Goal: Check status: Check status

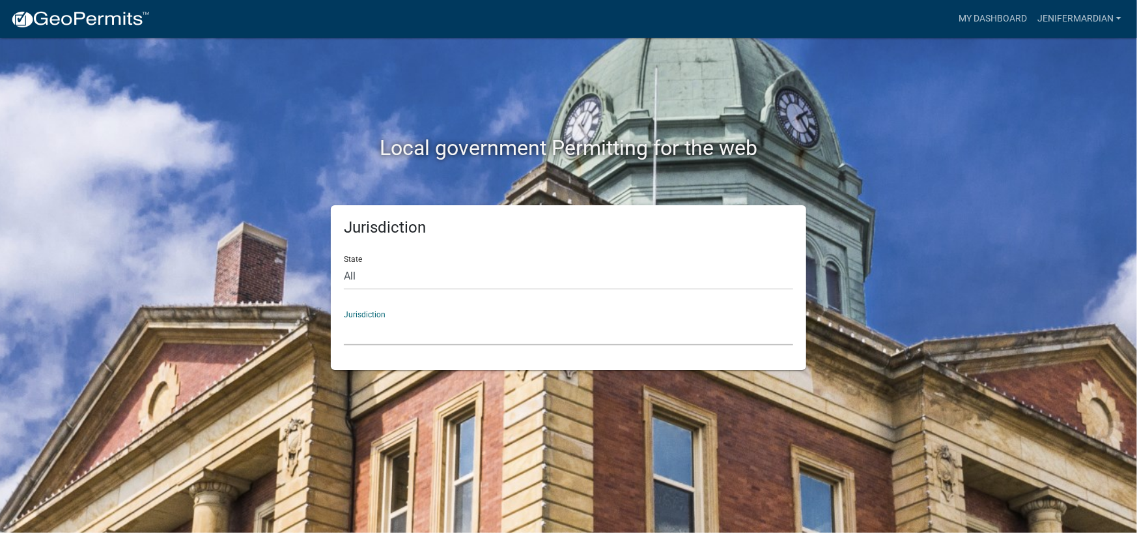
click at [449, 333] on select "[GEOGRAPHIC_DATA], [US_STATE] [GEOGRAPHIC_DATA], [US_STATE][PERSON_NAME][GEOGRA…" at bounding box center [568, 331] width 449 height 27
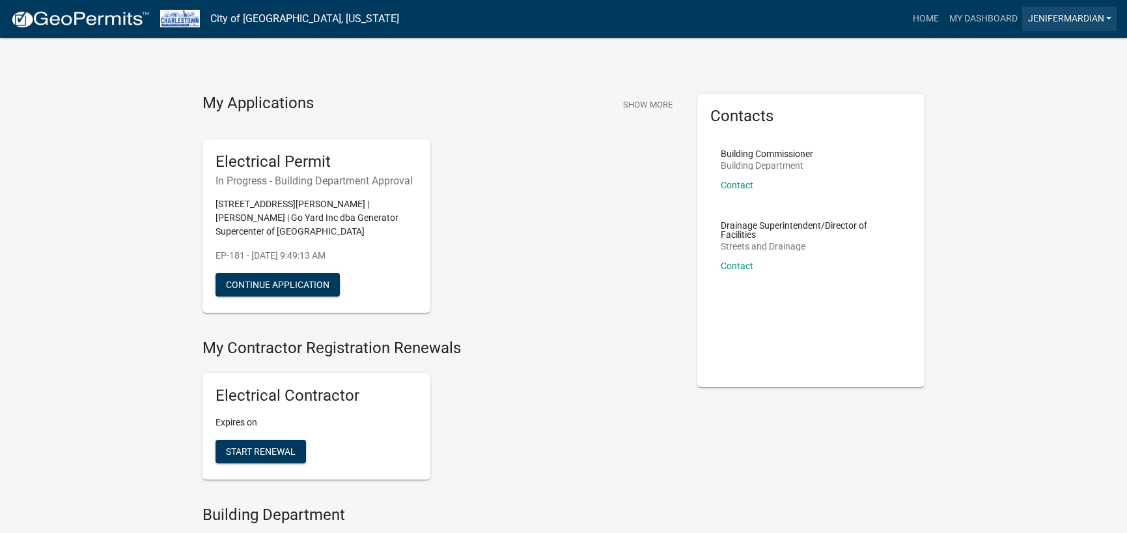
click at [1049, 15] on link "JeniferMardian" at bounding box center [1069, 19] width 94 height 25
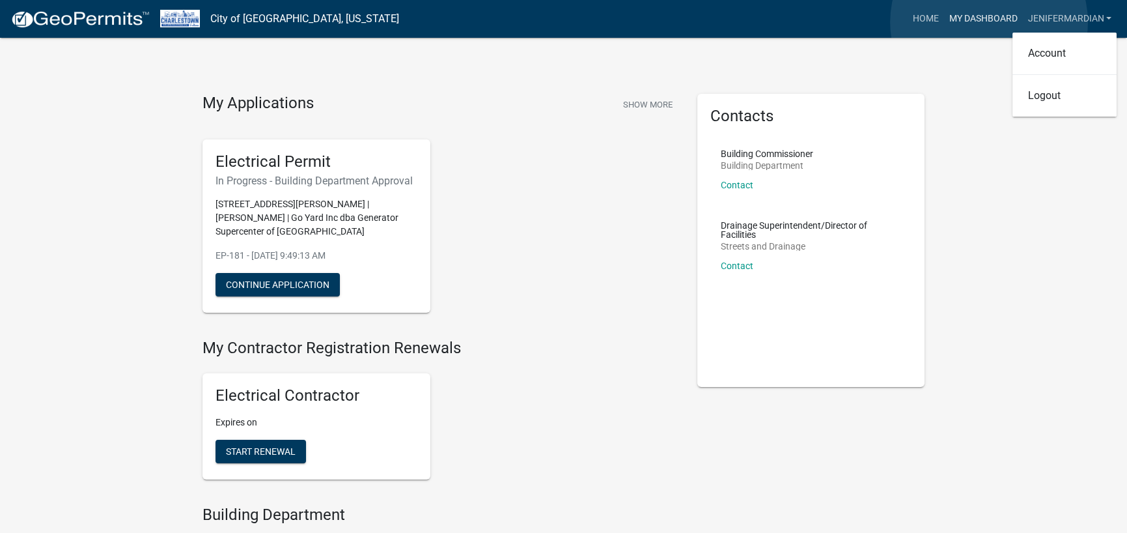
click at [989, 22] on link "My Dashboard" at bounding box center [983, 19] width 79 height 25
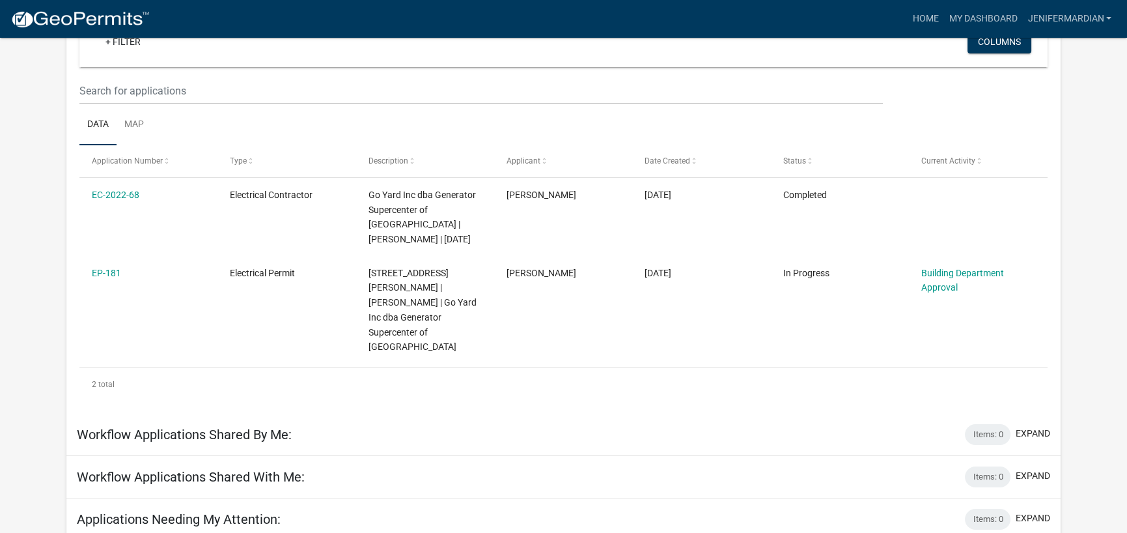
scroll to position [150, 0]
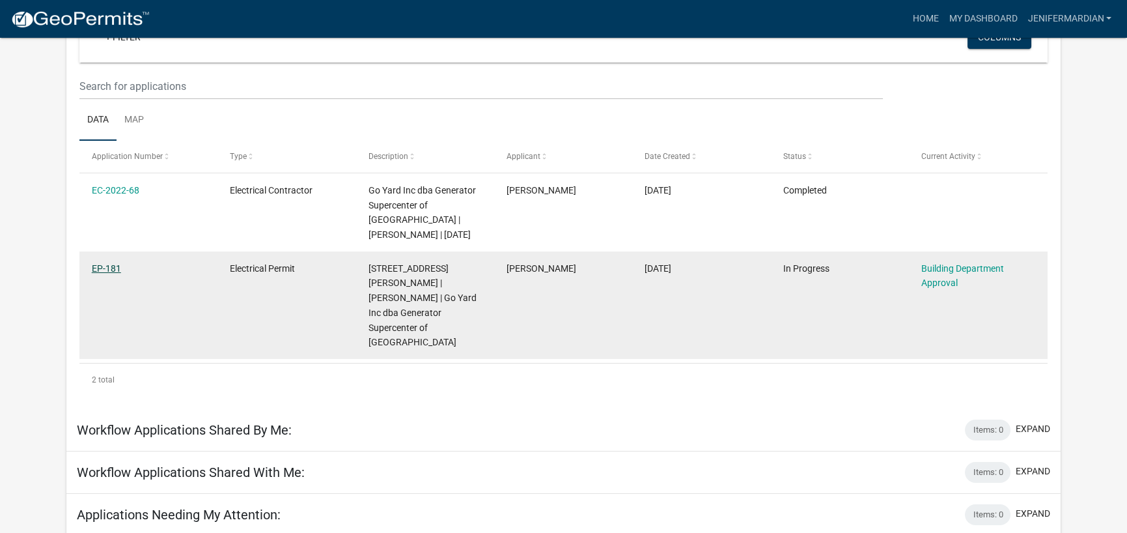
click at [98, 264] on link "EP-181" at bounding box center [106, 268] width 29 height 10
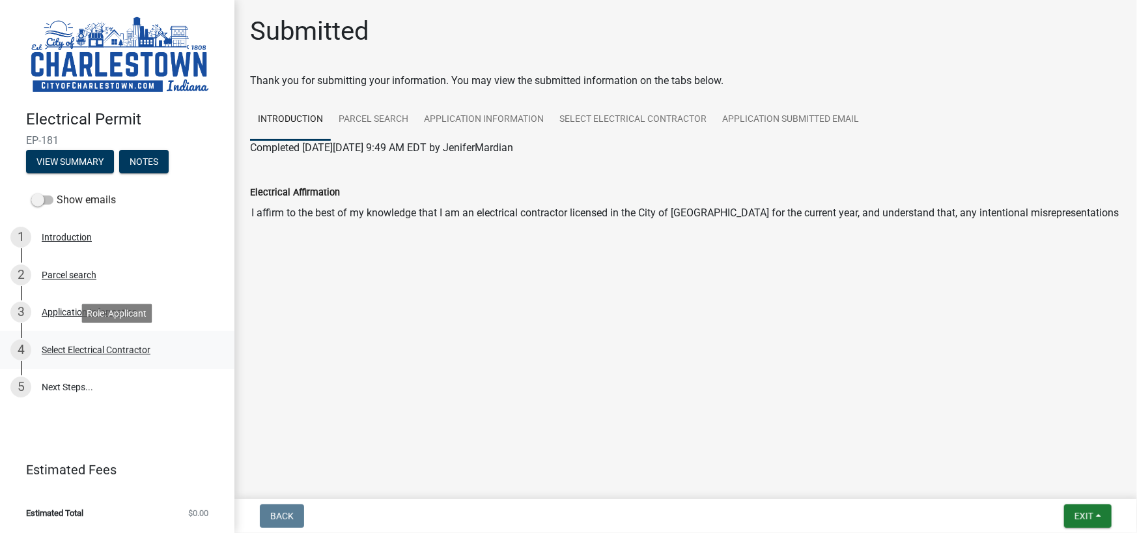
click at [82, 352] on div "Select Electrical Contractor" at bounding box center [96, 349] width 109 height 9
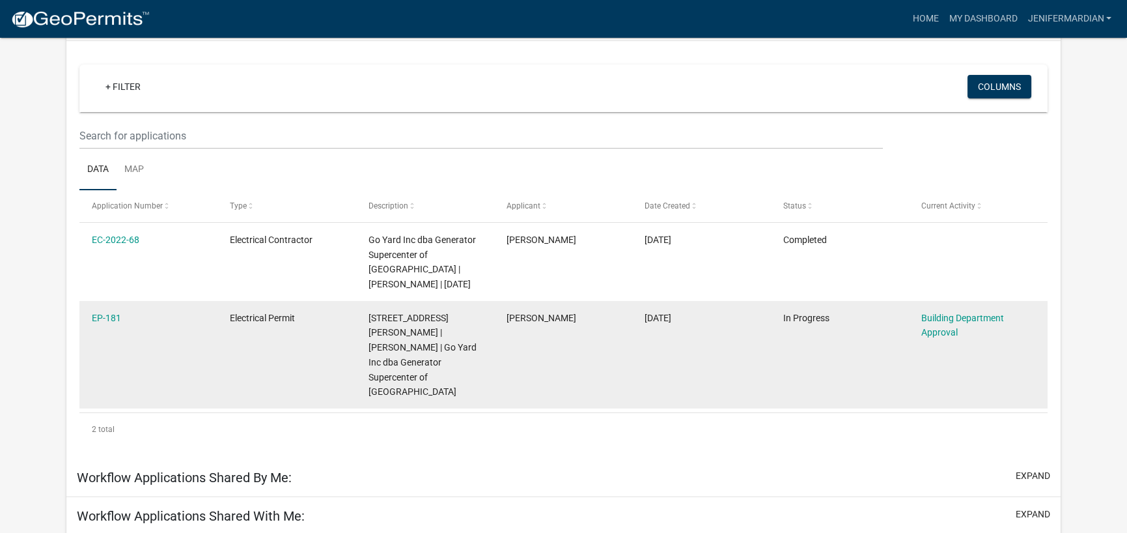
scroll to position [130, 0]
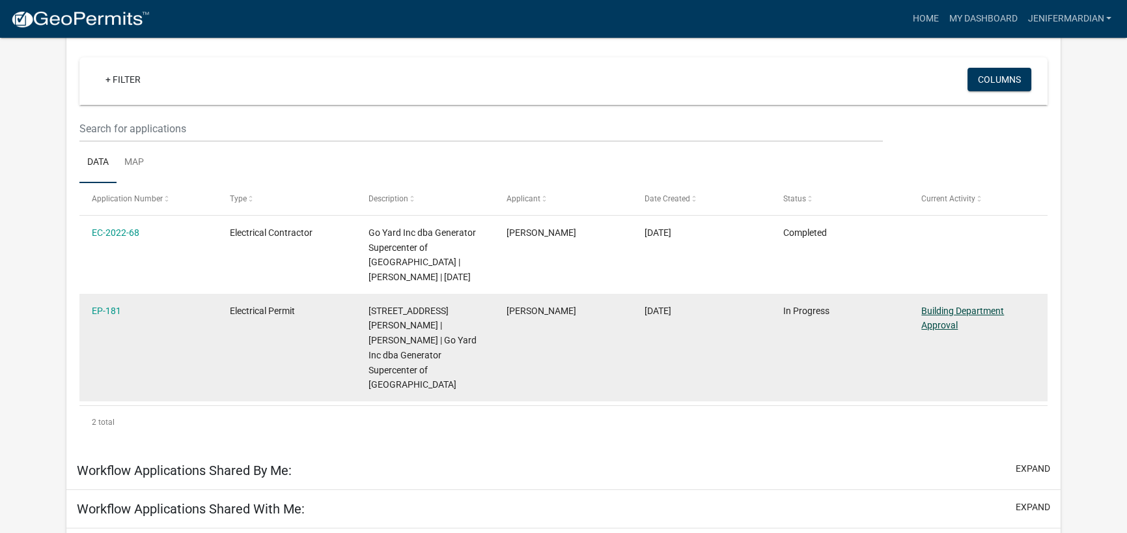
click at [957, 328] on link "Building Department Approval" at bounding box center [962, 317] width 83 height 25
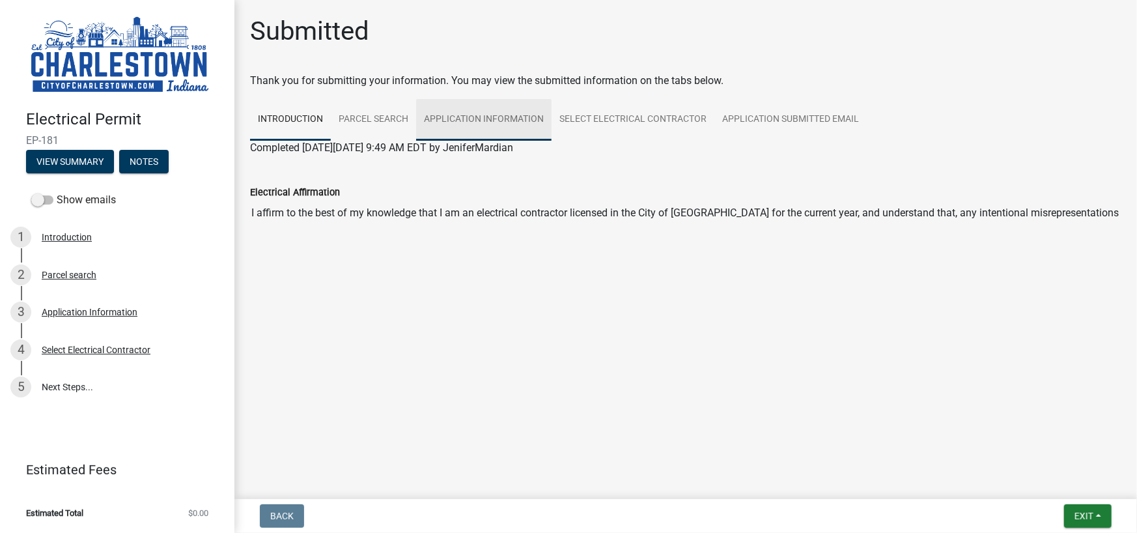
click at [438, 116] on link "Application Information" at bounding box center [483, 120] width 135 height 42
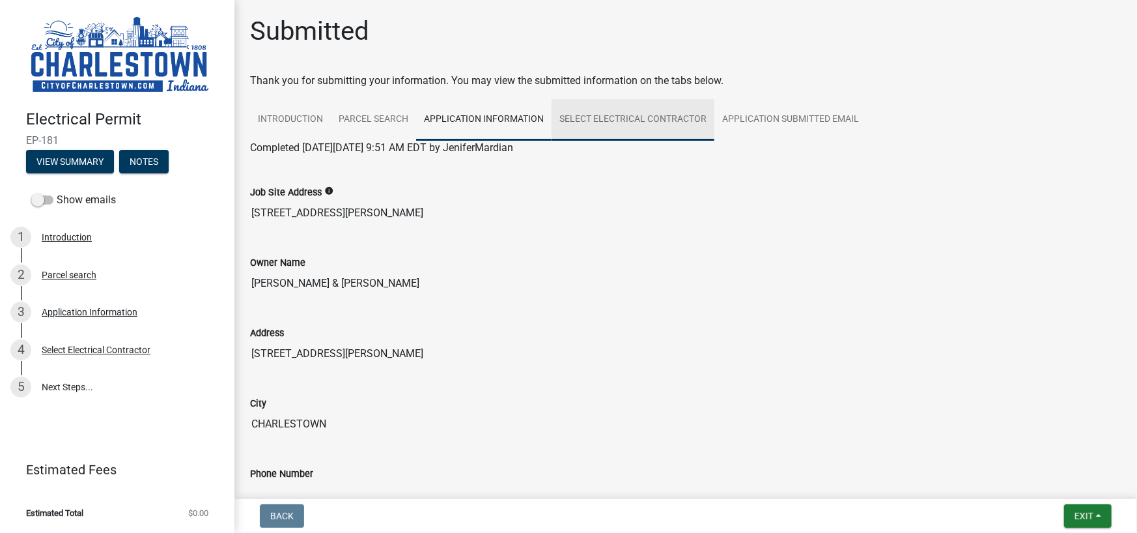
click at [636, 119] on link "Select Electrical Contractor" at bounding box center [633, 120] width 163 height 42
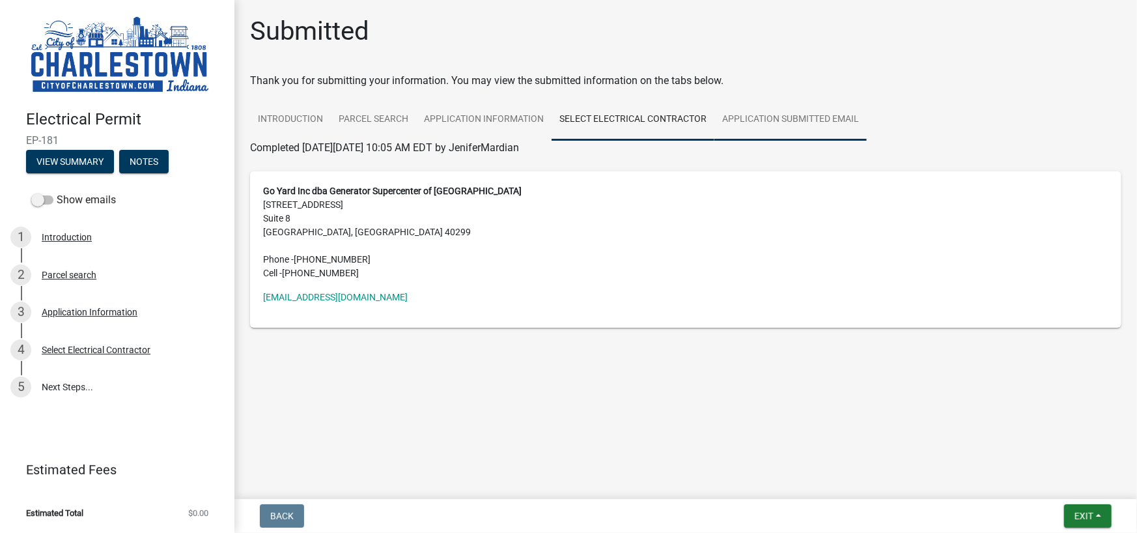
click at [735, 117] on link "Application Submitted Email" at bounding box center [790, 120] width 152 height 42
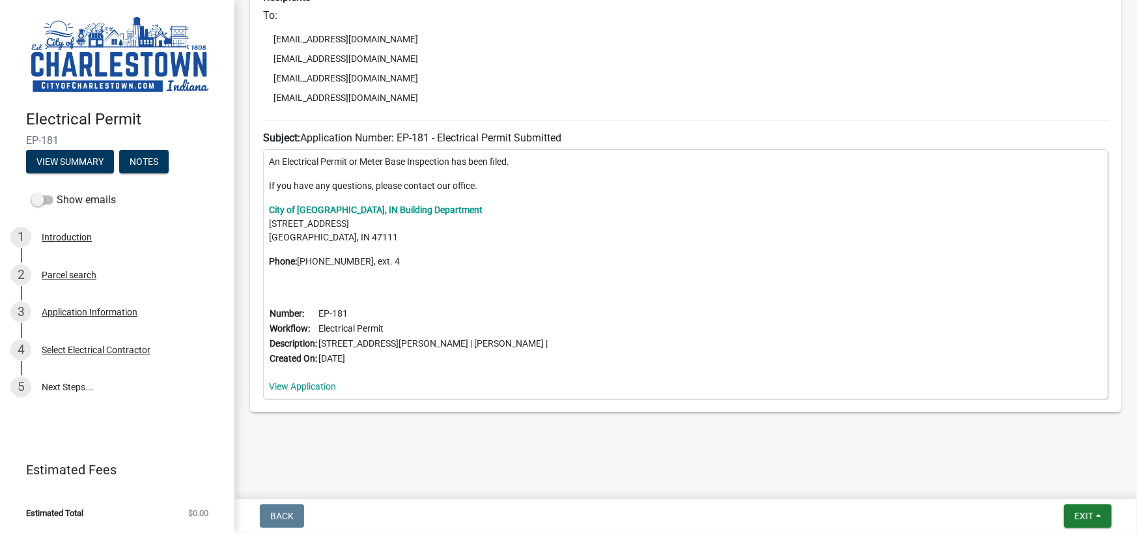
scroll to position [169, 0]
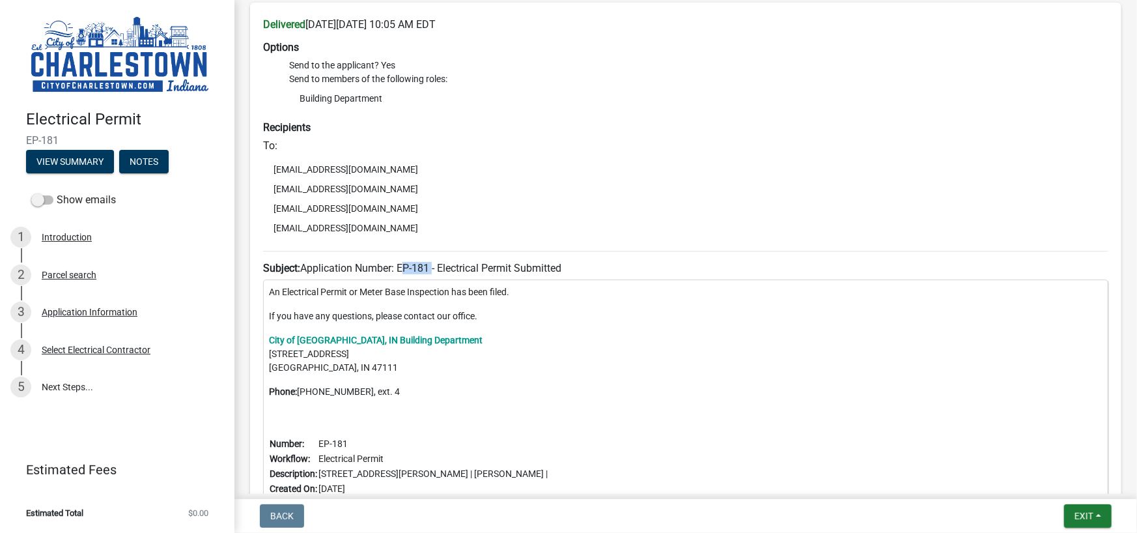
drag, startPoint x: 430, startPoint y: 268, endPoint x: 401, endPoint y: 267, distance: 29.3
click at [401, 267] on h6 "Subject: Application Number: EP-181 - Electrical Permit Submitted" at bounding box center [685, 268] width 845 height 12
copy h6 "EP-181"
